Goal: Navigation & Orientation: Find specific page/section

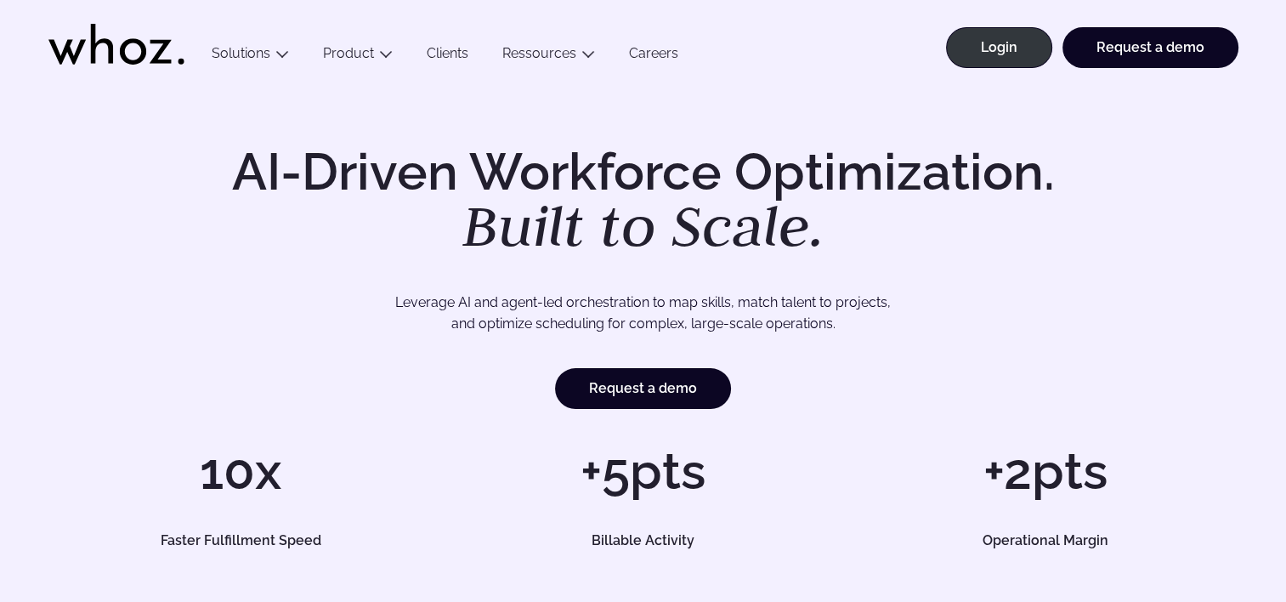
click at [327, 82] on li "Product Talent Cloud A global view of your competency ecosystem Business & Staf…" at bounding box center [358, 65] width 104 height 40
click at [1023, 51] on link "Login" at bounding box center [999, 47] width 106 height 41
